Goal: Check status: Check status

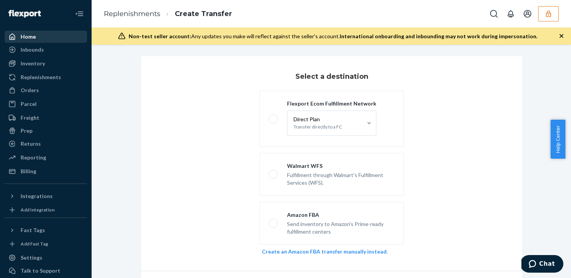
click at [37, 39] on div "Home" at bounding box center [45, 36] width 81 height 11
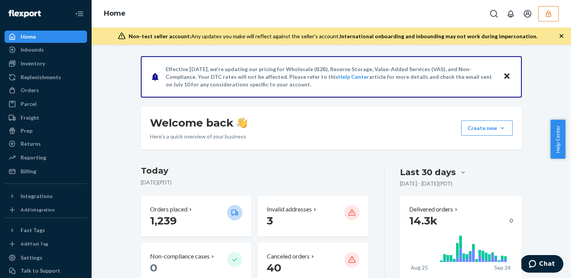
click at [553, 12] on button "button" at bounding box center [548, 13] width 21 height 15
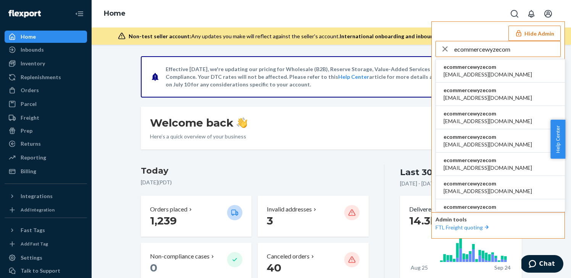
type input "ecommercewyzecom"
click at [533, 64] on li "ecommercewyzecom agarner@wyze.com" at bounding box center [500, 70] width 129 height 23
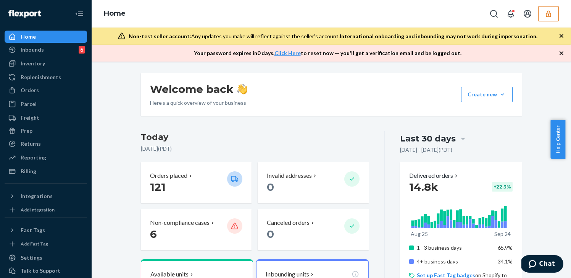
click at [42, 34] on div "Home" at bounding box center [45, 36] width 81 height 11
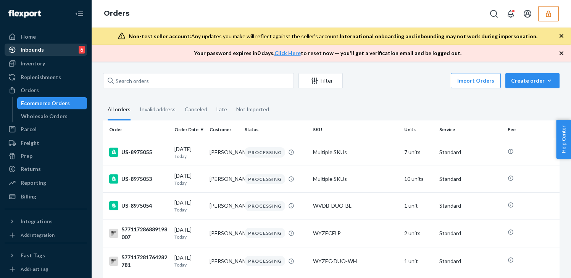
click at [57, 52] on div "Inbounds 6" at bounding box center [45, 49] width 81 height 11
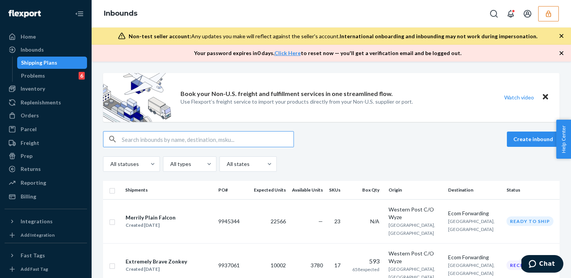
click at [244, 137] on input "text" at bounding box center [208, 138] width 172 height 15
type input "9887372"
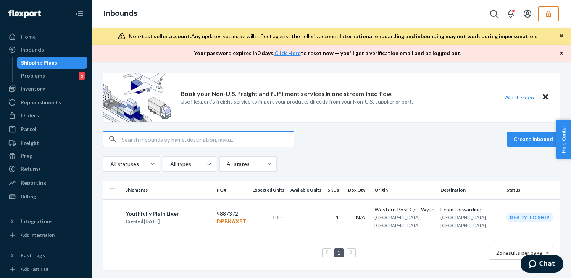
click at [292, 137] on input "text" at bounding box center [208, 138] width 172 height 15
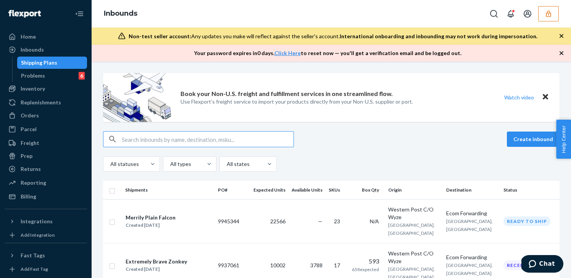
type input "9887372"
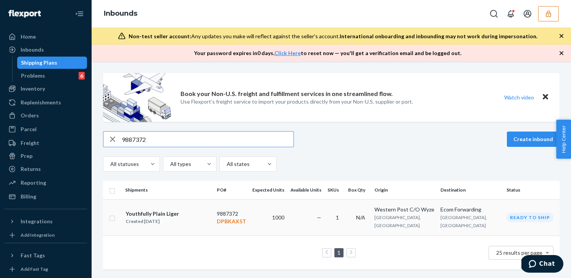
click at [205, 210] on div "Youthfully Plain Liger Created Aug 4, 2025" at bounding box center [168, 217] width 86 height 16
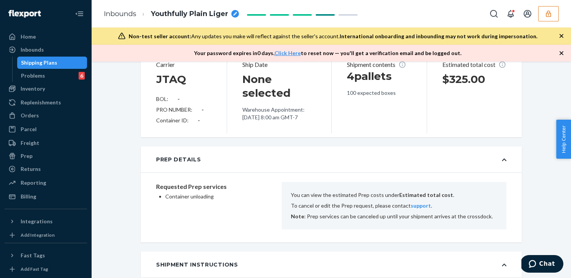
scroll to position [375, 0]
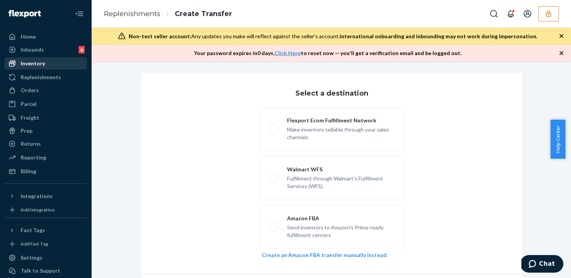
click at [40, 69] on link "Inventory" at bounding box center [46, 63] width 82 height 12
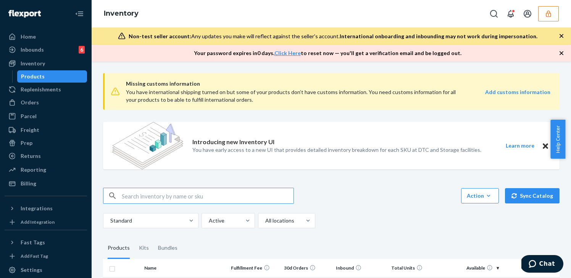
click at [240, 148] on p "You have early access to a new UI that provides detailed inventory breakdown fo…" at bounding box center [336, 150] width 289 height 8
click at [248, 191] on input "text" at bounding box center [208, 195] width 172 height 15
paste input "DHSP7CNLC3T"
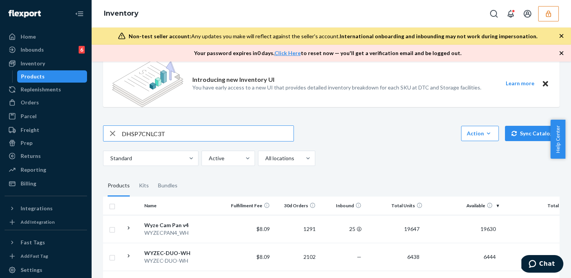
scroll to position [77, 0]
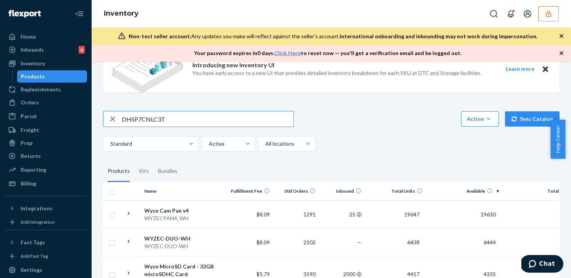
type input "DHSP7CNLC3T"
click at [555, 14] on button "button" at bounding box center [548, 13] width 21 height 15
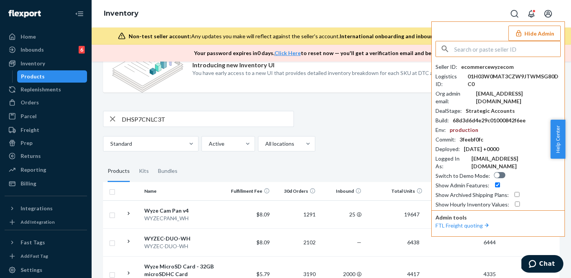
click at [491, 47] on input "text" at bounding box center [507, 48] width 106 height 15
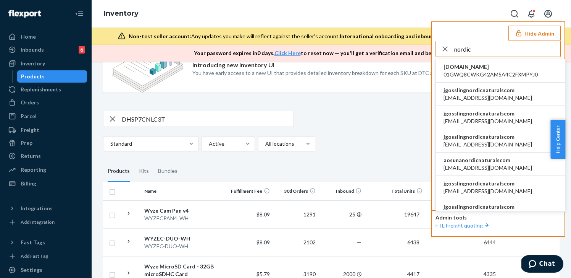
type input "nordic"
click at [481, 91] on span "jgosslingnordicnaturalscom" at bounding box center [488, 90] width 89 height 8
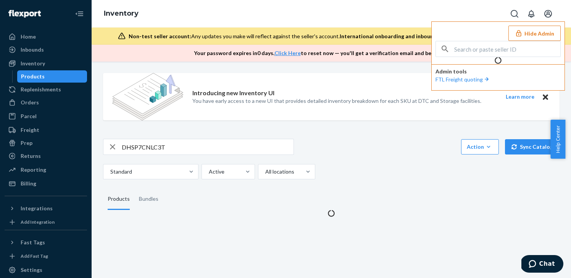
scroll to position [0, 0]
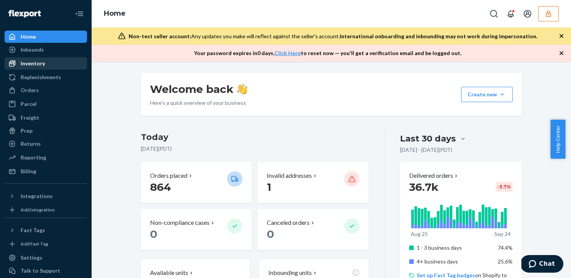
click at [37, 69] on link "Inventory" at bounding box center [46, 63] width 82 height 12
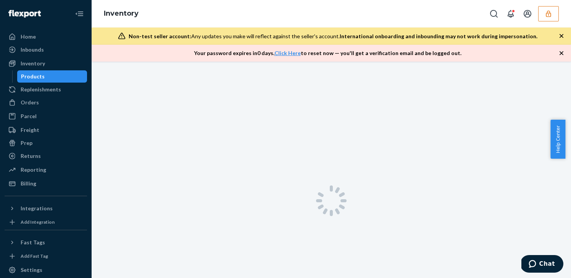
click at [550, 20] on button "button" at bounding box center [548, 13] width 21 height 15
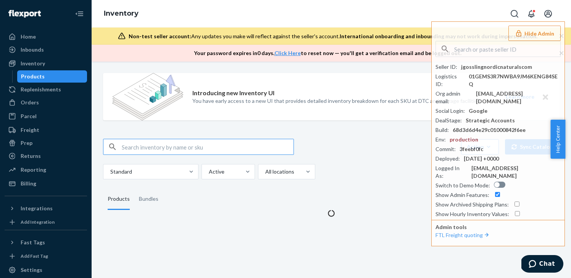
click at [170, 104] on img at bounding box center [147, 96] width 71 height 47
click at [164, 150] on input "text" at bounding box center [208, 146] width 172 height 15
paste input "DLC4H3MLQQ3"
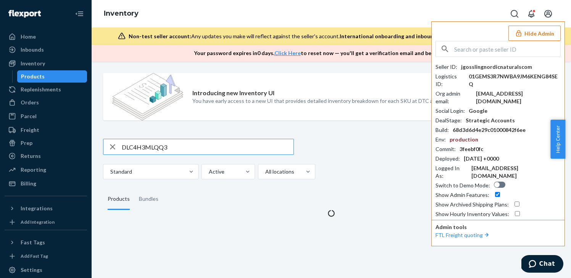
type input "DLC4H3MLQQ3"
click at [537, 36] on button "Hide Admin" at bounding box center [534, 33] width 52 height 15
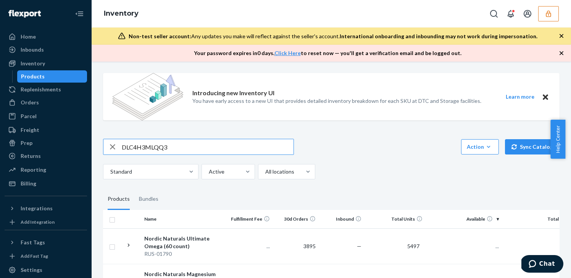
click at [218, 144] on input "DLC4H3MLQQ3" at bounding box center [208, 146] width 172 height 15
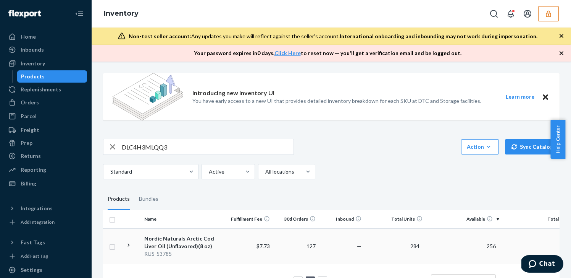
click at [222, 238] on div "Nordic Naturals Arctic Cod Liver Oil (Unflavored)(8 oz)" at bounding box center [184, 241] width 80 height 15
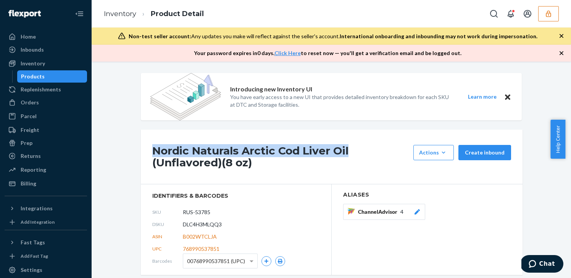
drag, startPoint x: 347, startPoint y: 147, endPoint x: 145, endPoint y: 148, distance: 202.3
click at [145, 148] on div "Nordic Naturals Arctic Cod Liver Oil (Unflavored)(8 oz) Actions Hide Request re…" at bounding box center [332, 156] width 382 height 55
copy h1 "Nordic Naturals Arctic Cod Liver Oil"
click at [45, 187] on div "Billing" at bounding box center [45, 183] width 81 height 11
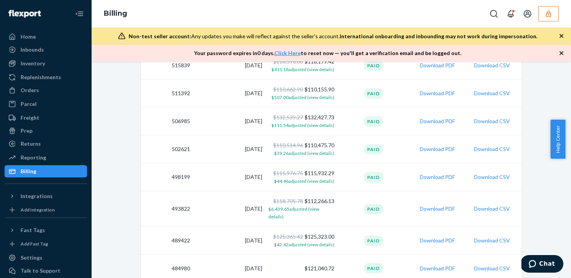
scroll to position [707, 0]
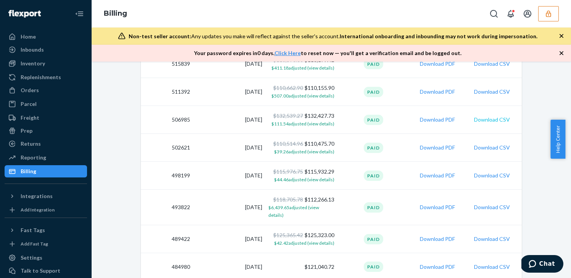
click at [497, 122] on button "Download CSV" at bounding box center [492, 120] width 36 height 8
click at [489, 145] on button "Download CSV" at bounding box center [492, 148] width 36 height 8
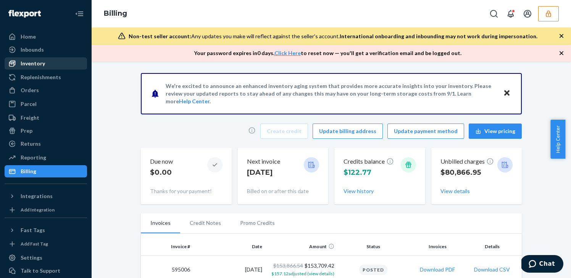
click at [47, 61] on div "Inventory" at bounding box center [45, 63] width 81 height 11
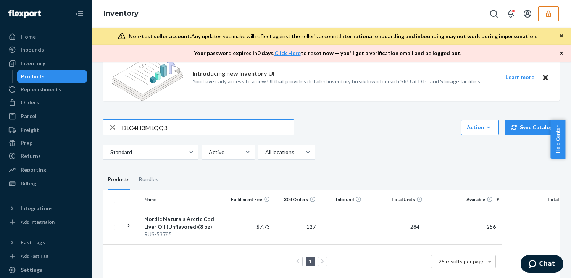
scroll to position [33, 0]
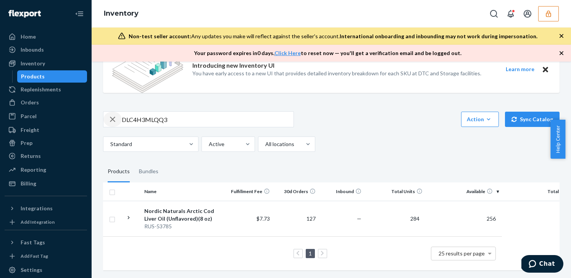
click at [107, 113] on div "button" at bounding box center [112, 118] width 18 height 15
click at [249, 118] on input "text" at bounding box center [208, 118] width 172 height 15
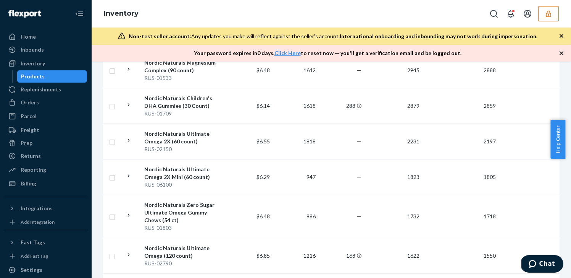
scroll to position [242, 0]
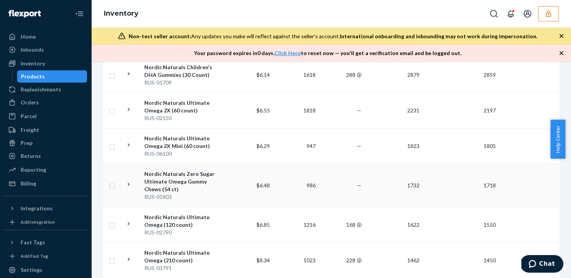
click at [246, 177] on td "$6.48" at bounding box center [250, 184] width 46 height 43
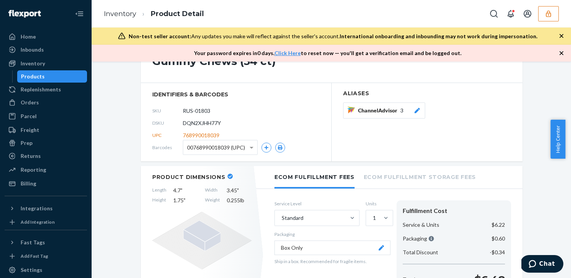
scroll to position [18, 0]
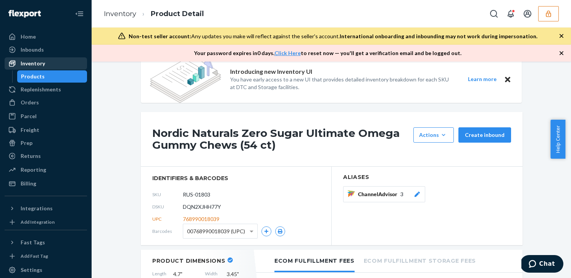
click at [29, 65] on div "Inventory" at bounding box center [33, 64] width 24 height 8
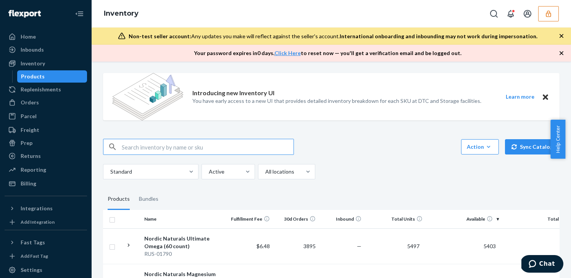
click at [165, 151] on input "text" at bounding box center [208, 146] width 172 height 15
paste input "137120520"
type input "137120520"
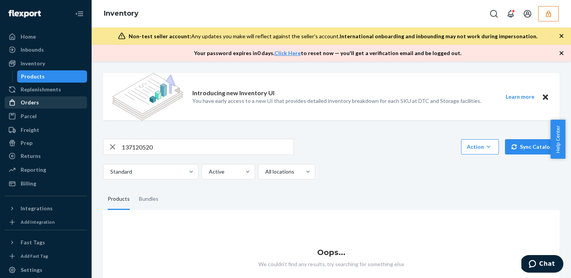
click at [58, 100] on div "Orders" at bounding box center [45, 102] width 81 height 11
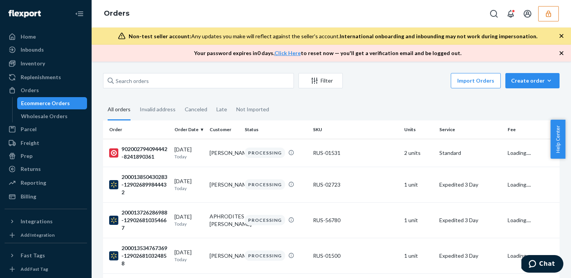
click at [555, 8] on button "button" at bounding box center [548, 13] width 21 height 15
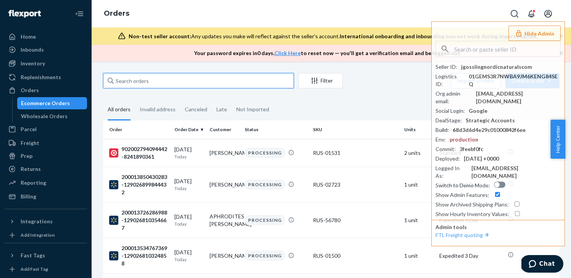
click at [253, 77] on input "text" at bounding box center [198, 80] width 191 height 15
paste input "137120520"
type input "137120520"
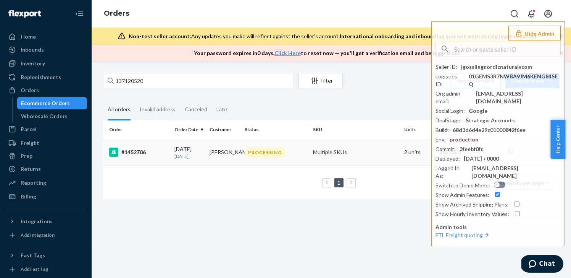
click at [216, 160] on td "Imran Baig" at bounding box center [224, 152] width 35 height 27
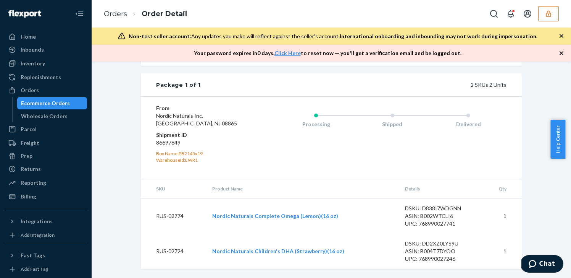
scroll to position [228, 0]
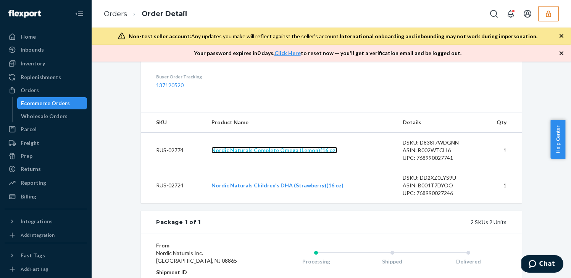
click at [318, 153] on link "Nordic Naturals Complete Omega (Lemon)(16 oz)" at bounding box center [274, 150] width 126 height 6
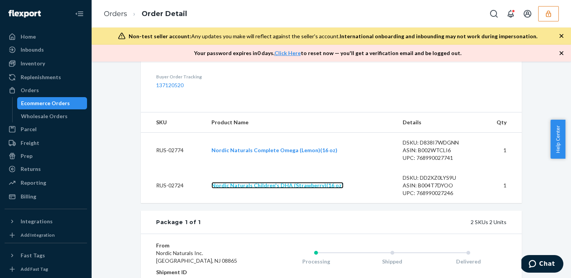
drag, startPoint x: 320, startPoint y: 200, endPoint x: 306, endPoint y: 189, distance: 17.4
click at [320, 188] on link "Nordic Naturals Children's DHA (Strawberry)(16 oz)" at bounding box center [277, 185] width 132 height 6
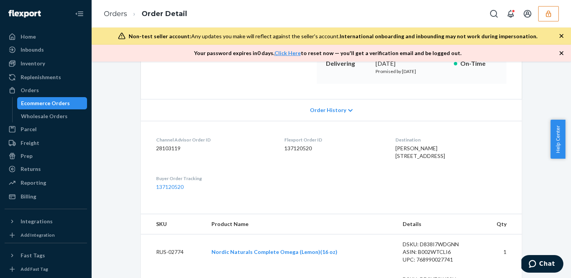
scroll to position [0, 0]
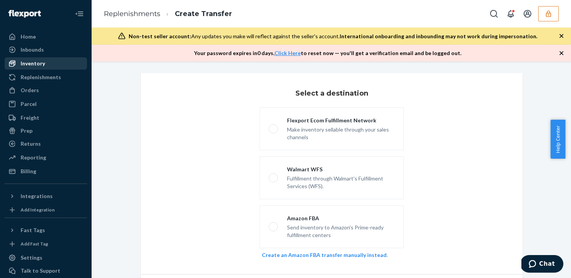
click at [58, 62] on div "Inventory" at bounding box center [45, 63] width 81 height 11
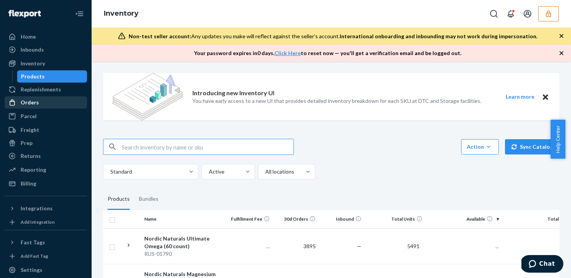
click at [52, 107] on div "Orders" at bounding box center [45, 102] width 81 height 11
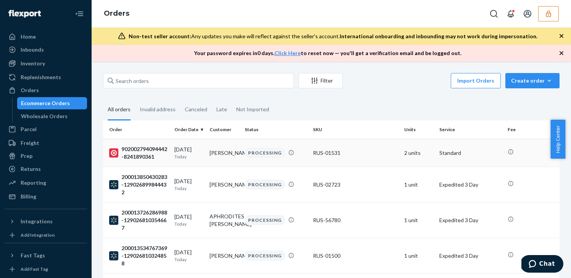
click at [156, 152] on div "902002794094442-8241890361" at bounding box center [138, 152] width 59 height 15
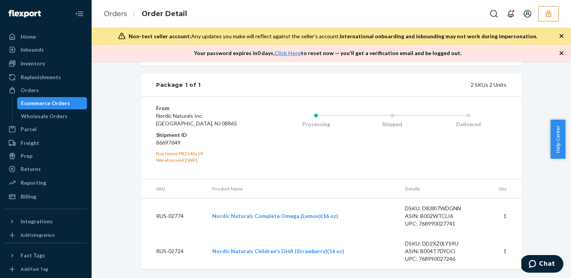
scroll to position [380, 0]
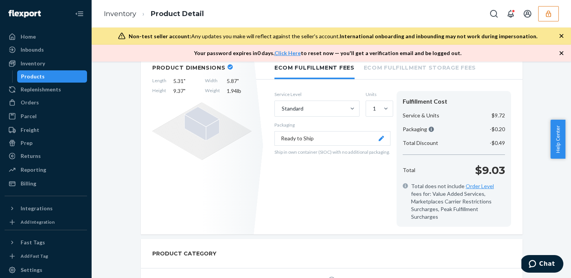
click at [322, 135] on button "Ready to Ship" at bounding box center [332, 138] width 116 height 15
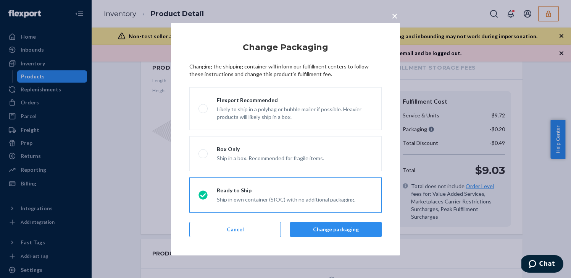
click at [111, 103] on div "× Change Packaging Changing the shipping container will inform our fulfillment …" at bounding box center [285, 139] width 571 height 278
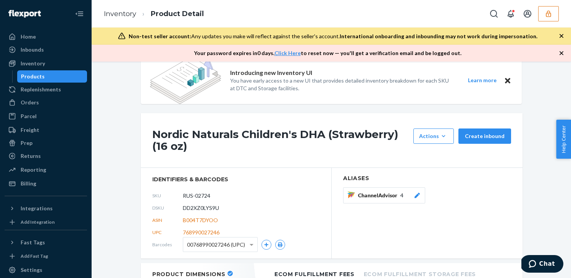
scroll to position [133, 0]
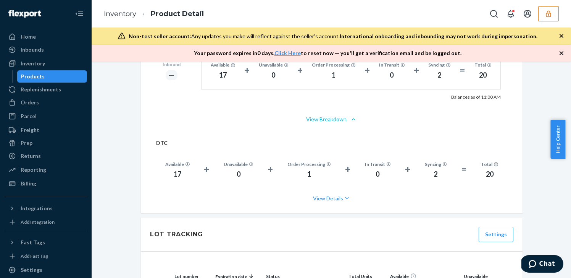
scroll to position [656, 0]
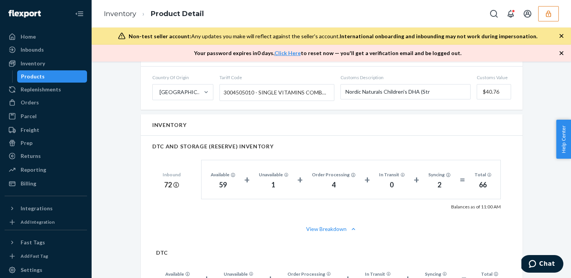
scroll to position [555, 0]
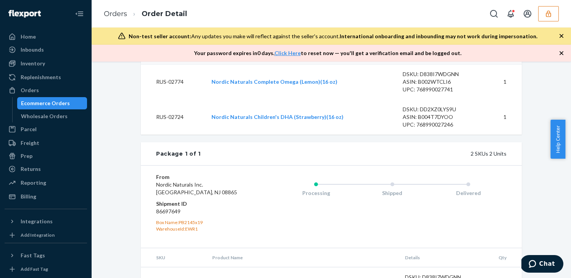
scroll to position [297, 0]
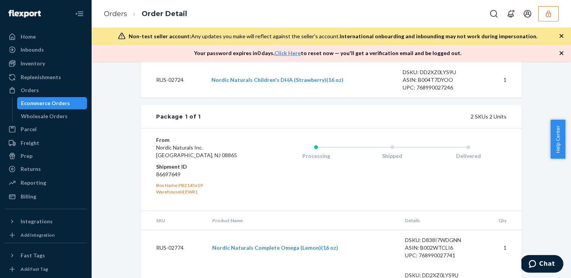
scroll to position [355, 0]
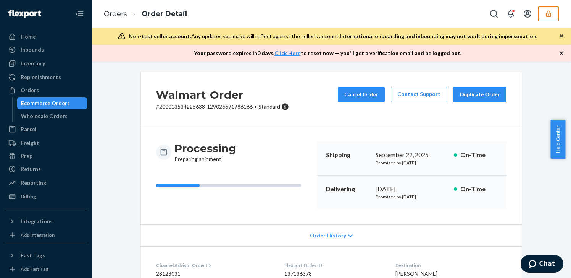
click at [336, 235] on span "Order History" at bounding box center [328, 235] width 36 height 8
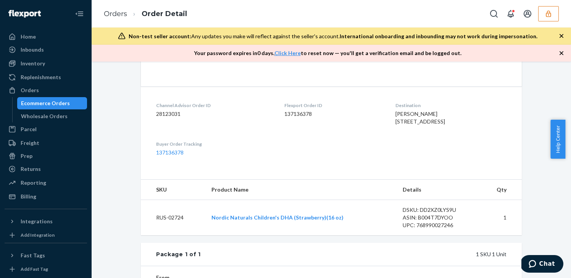
scroll to position [394, 0]
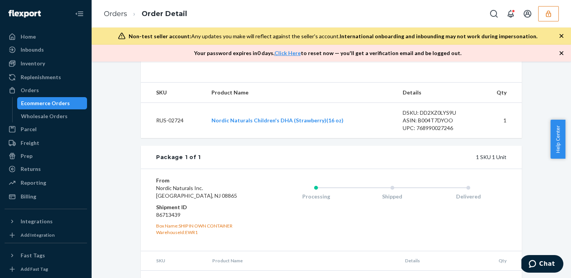
click at [173, 218] on dd "86713439" at bounding box center [201, 215] width 91 height 8
copy dd "86713439"
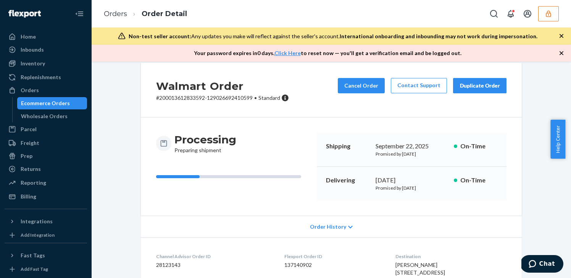
click at [348, 228] on icon at bounding box center [350, 226] width 5 height 5
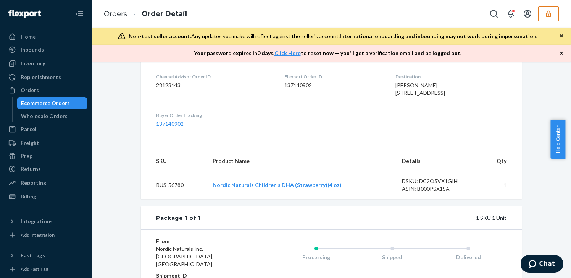
scroll to position [430, 0]
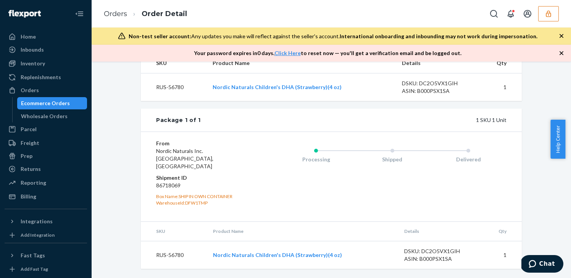
click at [156, 185] on dd "86718069" at bounding box center [201, 185] width 91 height 8
copy dd "86718069"
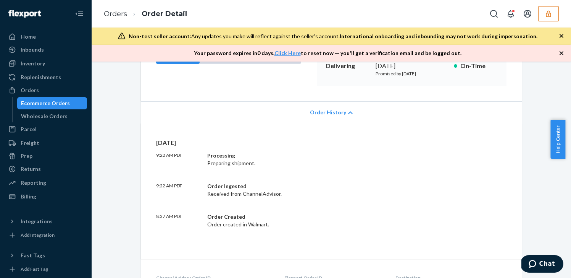
scroll to position [142, 0]
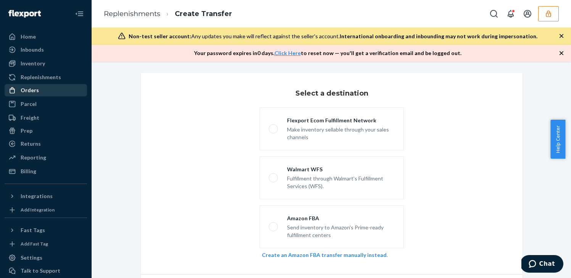
click at [34, 91] on div "Orders" at bounding box center [30, 90] width 18 height 8
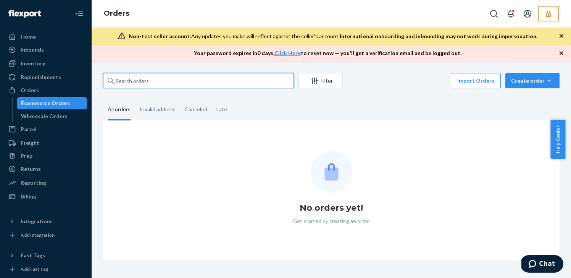
click at [212, 82] on input "text" at bounding box center [198, 80] width 191 height 15
paste input "137157859"
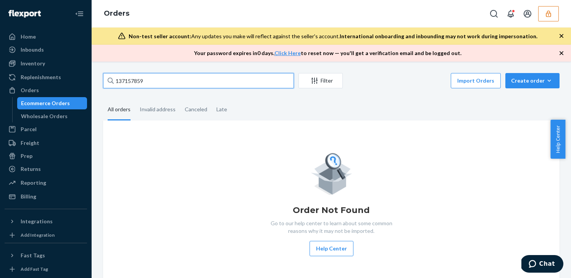
type input "137157859"
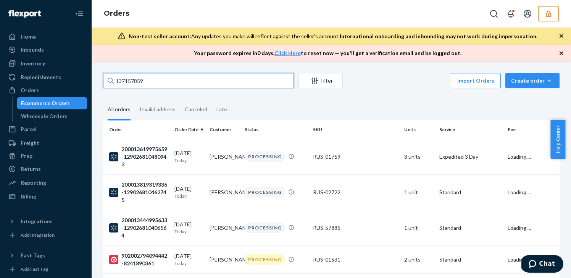
click at [190, 83] on input "137157859" at bounding box center [198, 80] width 191 height 15
click at [185, 81] on input "137157859" at bounding box center [198, 80] width 191 height 15
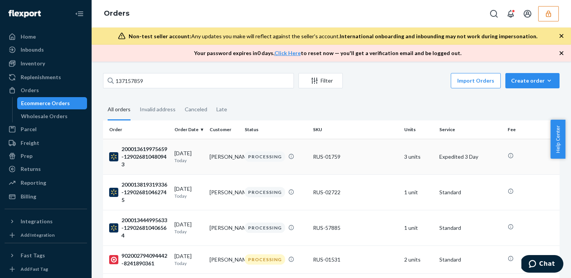
click at [155, 150] on div "200013619975659-129026810480943" at bounding box center [138, 156] width 59 height 23
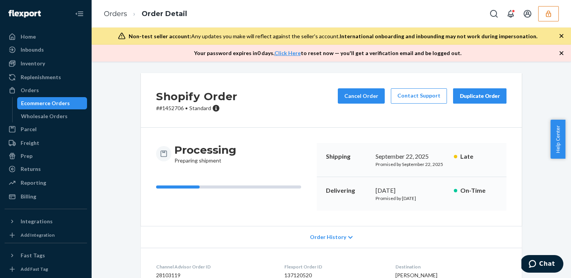
scroll to position [380, 0]
